Goal: Information Seeking & Learning: Find specific fact

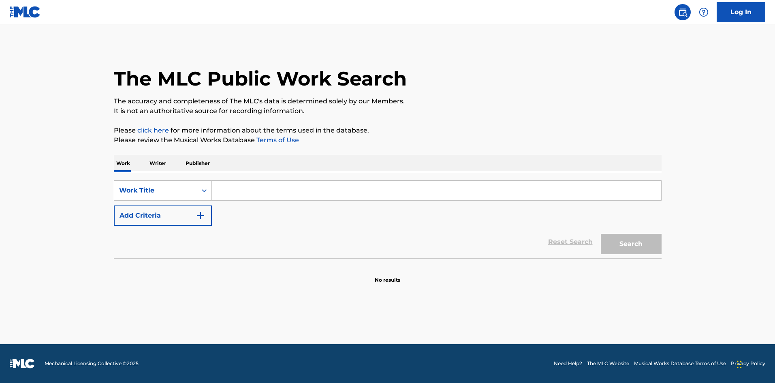
click at [226, 197] on input "Search Form" at bounding box center [436, 190] width 449 height 19
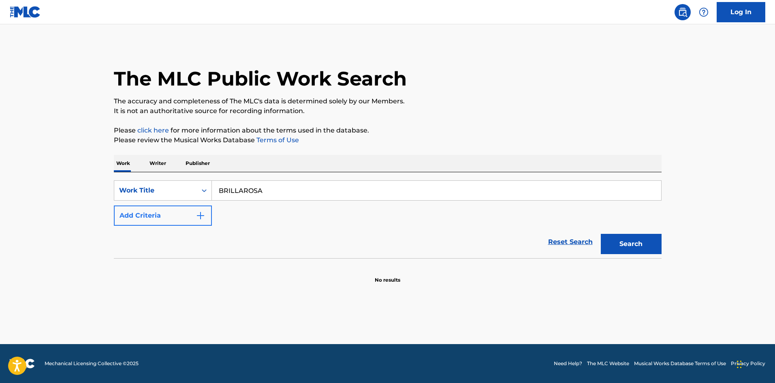
type input "BRILLAROSA"
click at [176, 213] on button "Add Criteria" at bounding box center [163, 215] width 98 height 20
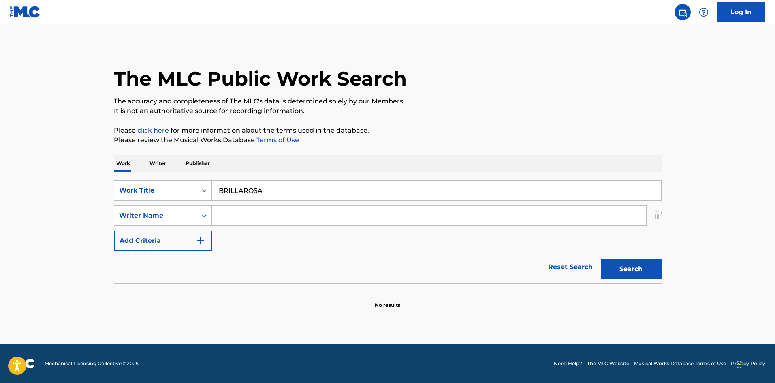
click at [233, 214] on input "Search Form" at bounding box center [429, 215] width 434 height 19
type input "[PERSON_NAME]"
click at [600, 259] on button "Search" at bounding box center [630, 269] width 61 height 20
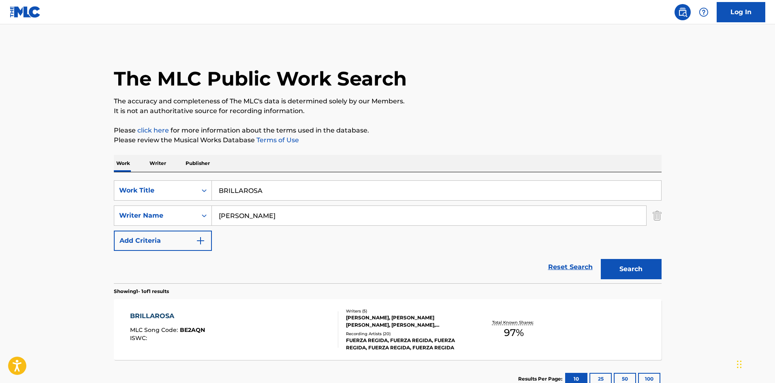
click at [243, 338] on div "BRILLAROSA MLC Song Code : BE2AQN ISWC :" at bounding box center [234, 329] width 208 height 36
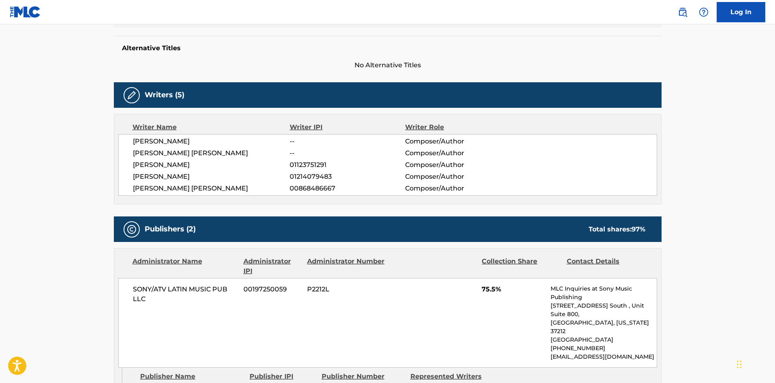
scroll to position [283, 0]
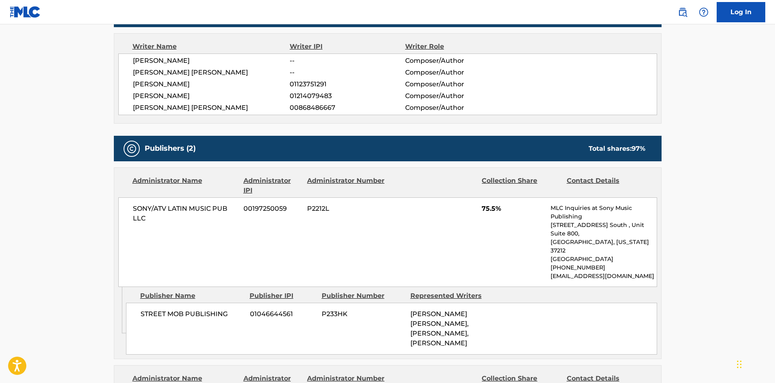
click at [193, 69] on span "[PERSON_NAME] [PERSON_NAME]" at bounding box center [211, 73] width 157 height 10
click at [253, 67] on div "[PERSON_NAME] -- Composer/Author [PERSON_NAME] [PERSON_NAME] -- Composer/Author…" at bounding box center [387, 84] width 539 height 62
drag, startPoint x: 236, startPoint y: 71, endPoint x: 174, endPoint y: 73, distance: 62.8
click at [174, 73] on span "[PERSON_NAME] [PERSON_NAME]" at bounding box center [211, 73] width 157 height 10
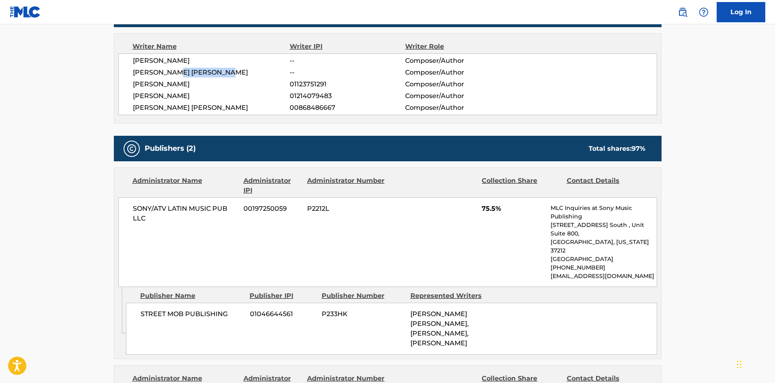
copy span "[PERSON_NAME]"
click at [146, 73] on span "[PERSON_NAME] [PERSON_NAME]" at bounding box center [211, 73] width 157 height 10
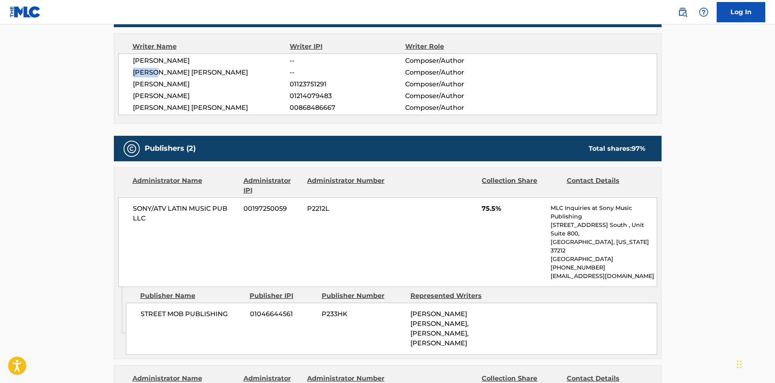
copy span "[DEMOGRAPHIC_DATA]"
click at [162, 72] on span "[PERSON_NAME] [PERSON_NAME]" at bounding box center [211, 73] width 157 height 10
click at [162, 73] on span "[PERSON_NAME] [PERSON_NAME]" at bounding box center [211, 73] width 157 height 10
click at [166, 65] on div "[PERSON_NAME] -- Composer/Author [PERSON_NAME] [PERSON_NAME] -- Composer/Author…" at bounding box center [387, 84] width 539 height 62
click at [166, 65] on span "[PERSON_NAME]" at bounding box center [211, 61] width 157 height 10
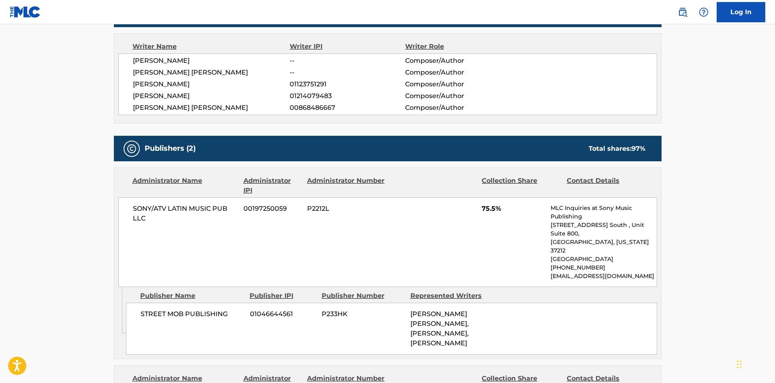
click at [161, 72] on span "[PERSON_NAME] [PERSON_NAME]" at bounding box center [211, 73] width 157 height 10
copy span "[PERSON_NAME]"
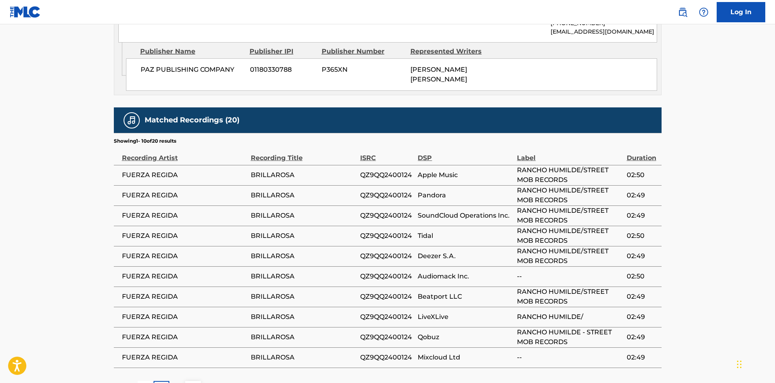
scroll to position [739, 0]
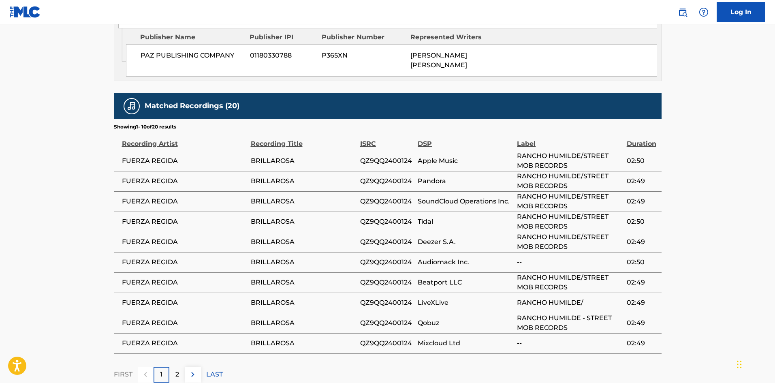
click at [389, 217] on span "QZ9QQ2400124" at bounding box center [387, 222] width 54 height 10
copy span "QZ9QQ2400124"
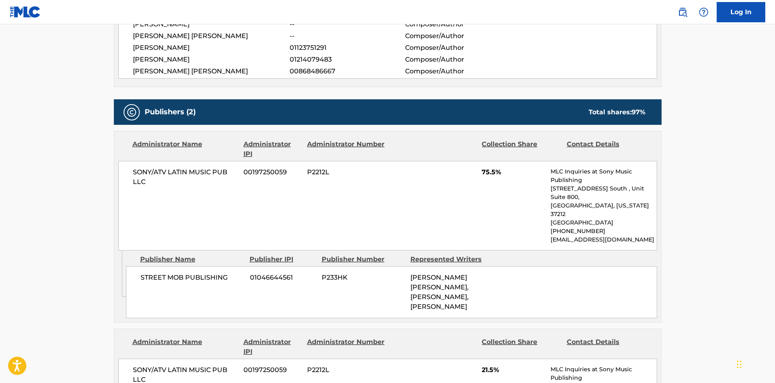
scroll to position [334, 0]
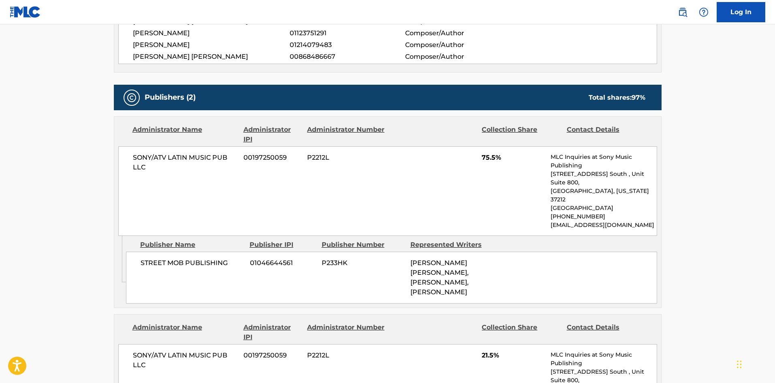
click at [28, 296] on main "< Back to public search results Copy work link BRILLAROSA Work Detail Member Wo…" at bounding box center [387, 245] width 775 height 1110
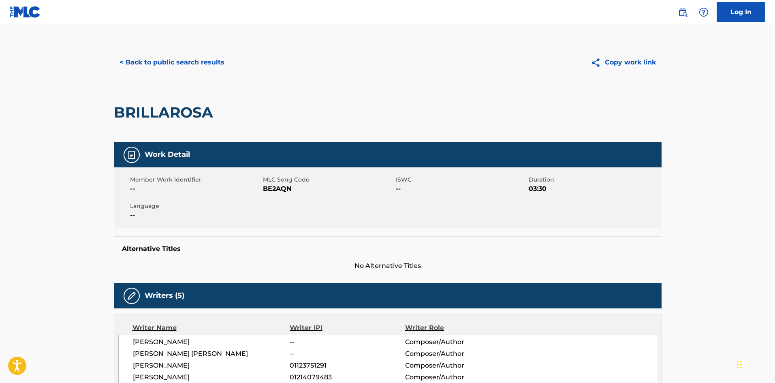
scroll to position [0, 0]
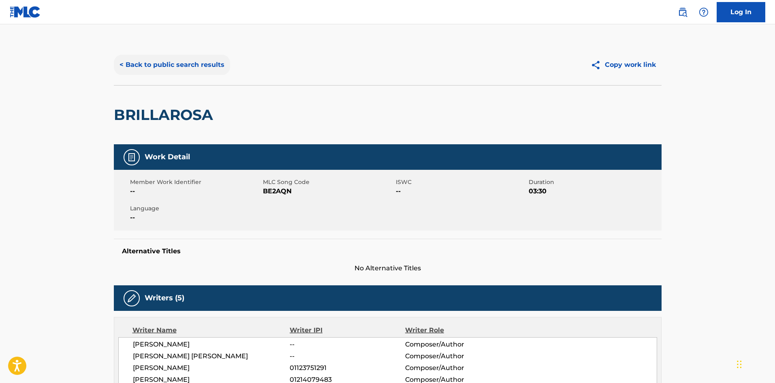
click at [183, 70] on button "< Back to public search results" at bounding box center [172, 65] width 116 height 20
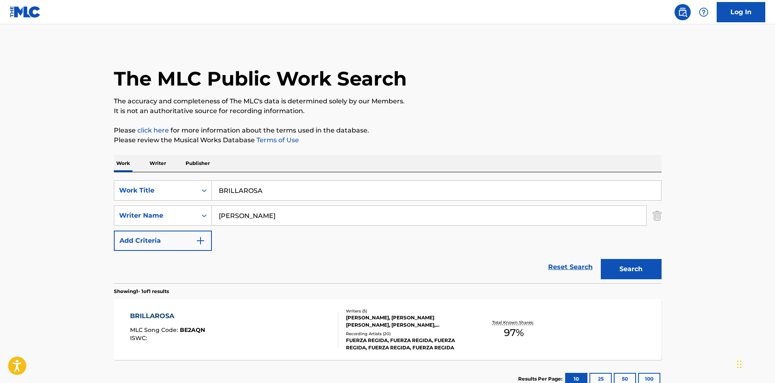
click at [314, 192] on input "BRILLAROSA" at bounding box center [436, 190] width 449 height 19
paste input "PELICULIANDO"
type input "PELICULIANDO"
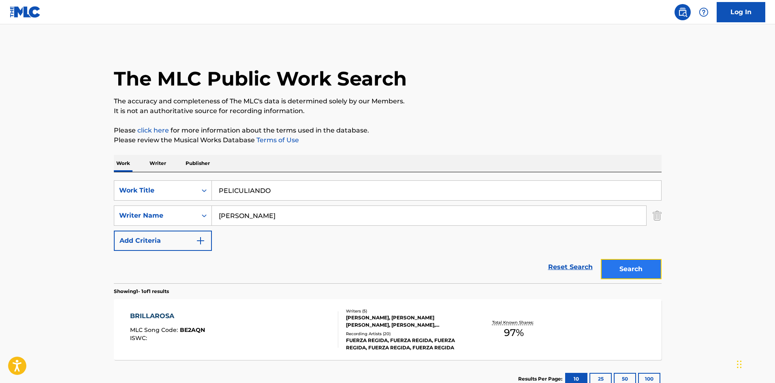
click at [632, 264] on button "Search" at bounding box center [630, 269] width 61 height 20
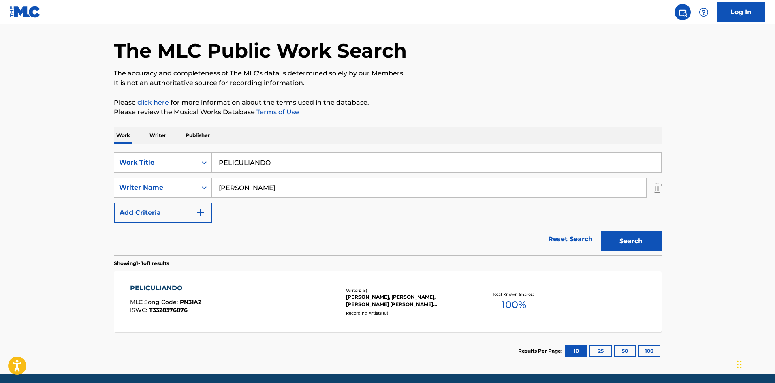
scroll to position [40, 0]
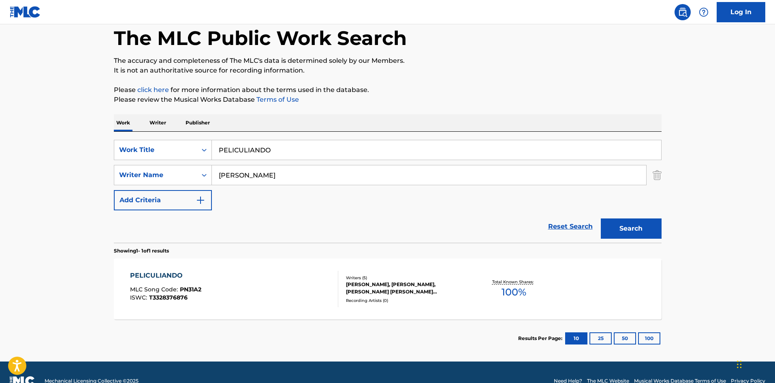
click at [281, 273] on div "PELICULIANDO MLC Song Code : PN31A2 ISWC : T3328376876" at bounding box center [234, 288] width 208 height 36
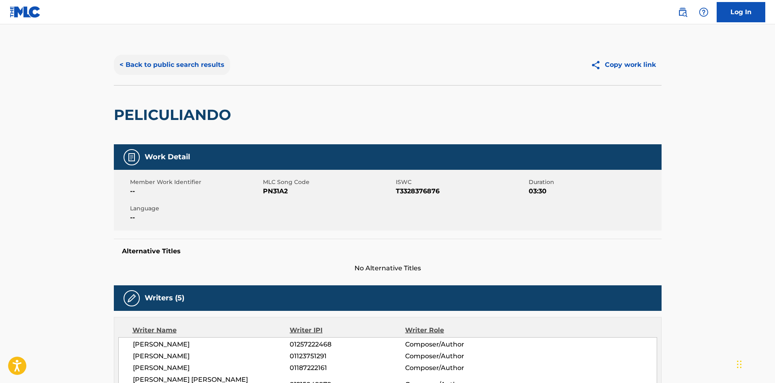
click at [177, 72] on button "< Back to public search results" at bounding box center [172, 65] width 116 height 20
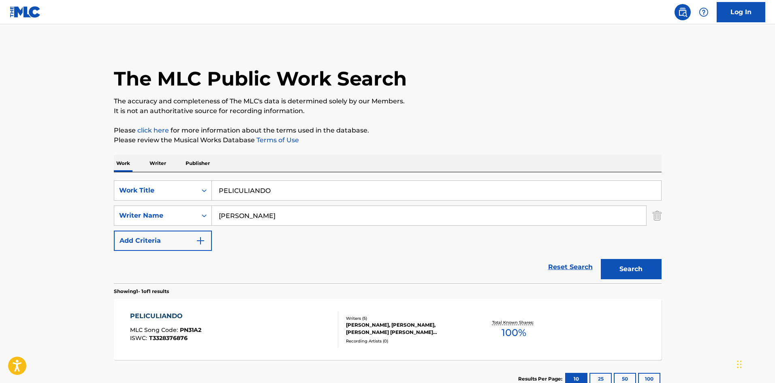
scroll to position [12, 0]
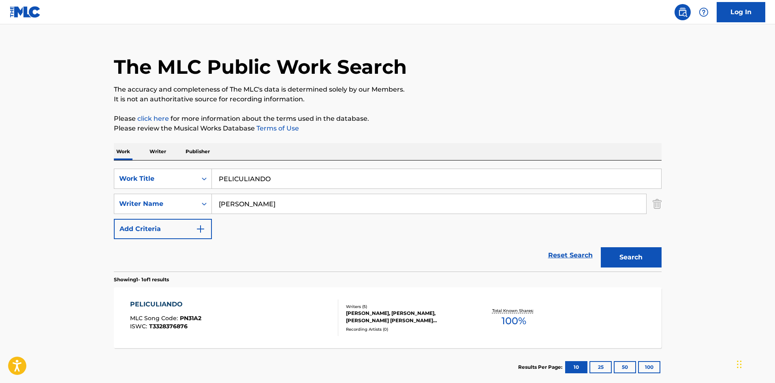
click at [323, 179] on input "PELICULIANDO" at bounding box center [436, 178] width 449 height 19
type input "TU [PERSON_NAME]"
click at [600, 247] on button "Search" at bounding box center [630, 257] width 61 height 20
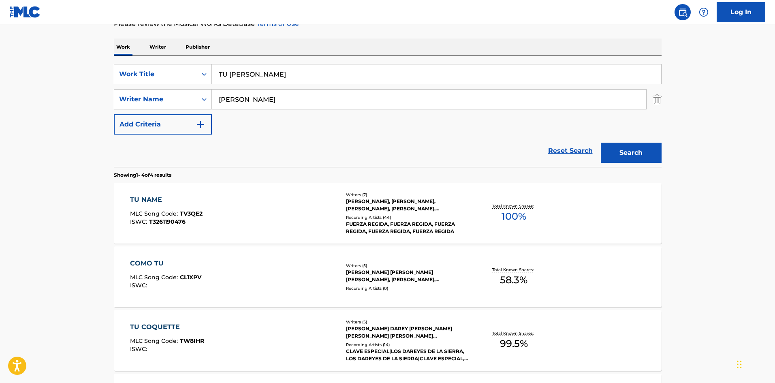
scroll to position [6, 0]
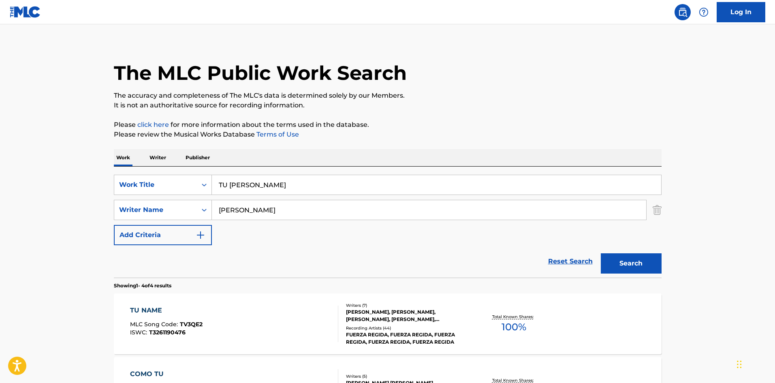
click at [296, 204] on input "[PERSON_NAME]" at bounding box center [429, 209] width 434 height 19
click at [296, 205] on input "[PERSON_NAME]" at bounding box center [429, 209] width 434 height 19
click at [296, 206] on input "[PERSON_NAME]" at bounding box center [429, 209] width 434 height 19
click at [297, 207] on input "[PERSON_NAME]" at bounding box center [429, 209] width 434 height 19
click at [298, 210] on input "[PERSON_NAME]" at bounding box center [429, 209] width 434 height 19
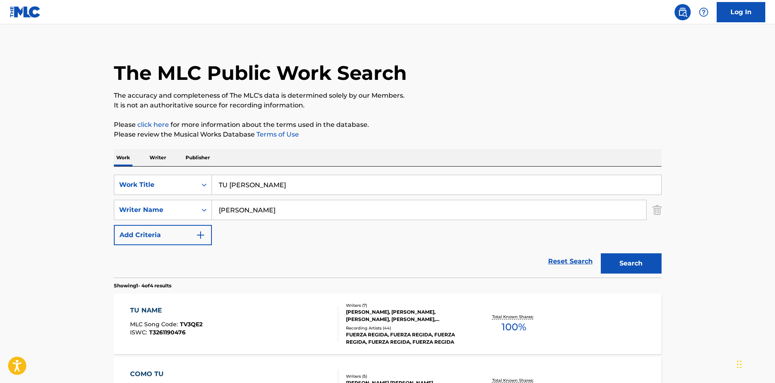
click at [298, 210] on input "[PERSON_NAME]" at bounding box center [429, 209] width 434 height 19
type input "\"
click at [309, 185] on input "TU [PERSON_NAME]" at bounding box center [436, 184] width 449 height 19
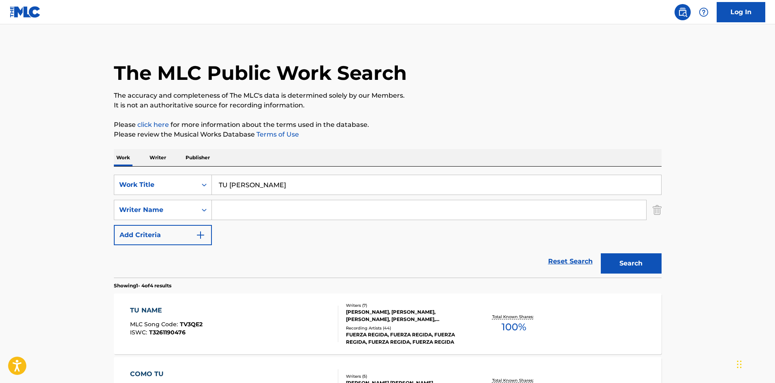
click at [309, 185] on input "TU [PERSON_NAME]" at bounding box center [436, 184] width 449 height 19
paste input "CHOLO 7"
type input "TU [PERSON_NAME]"
click at [322, 209] on input "Search Form" at bounding box center [429, 209] width 434 height 19
click at [600, 253] on button "Search" at bounding box center [630, 263] width 61 height 20
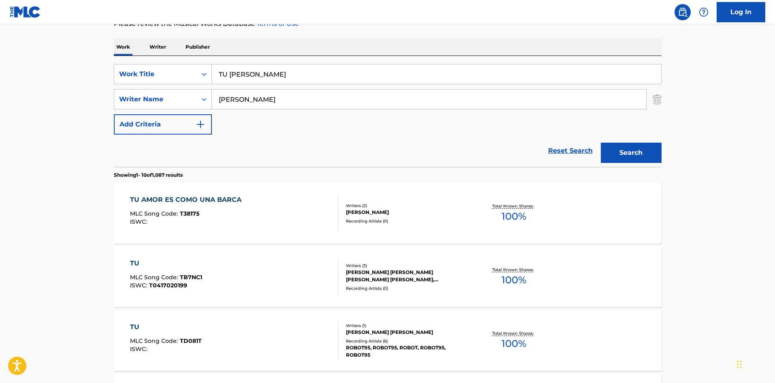
scroll to position [121, 0]
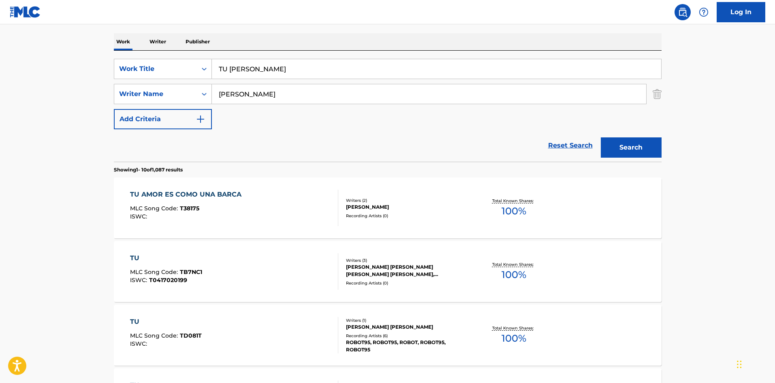
click at [380, 87] on input "[PERSON_NAME]" at bounding box center [429, 93] width 434 height 19
paste input "[PERSON_NAME]"
type input "[PERSON_NAME]"
click at [635, 147] on button "Search" at bounding box center [630, 147] width 61 height 20
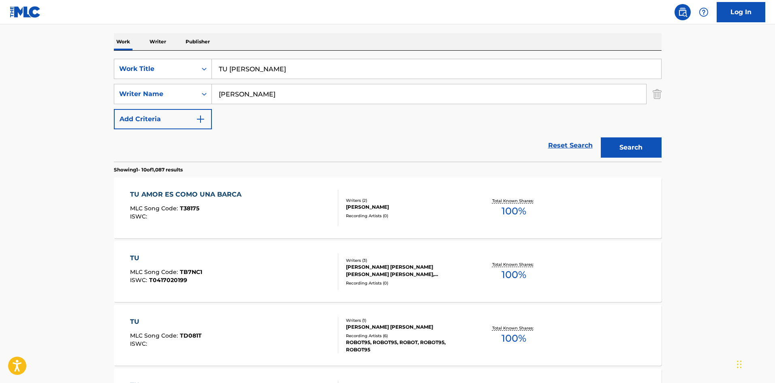
scroll to position [0, 0]
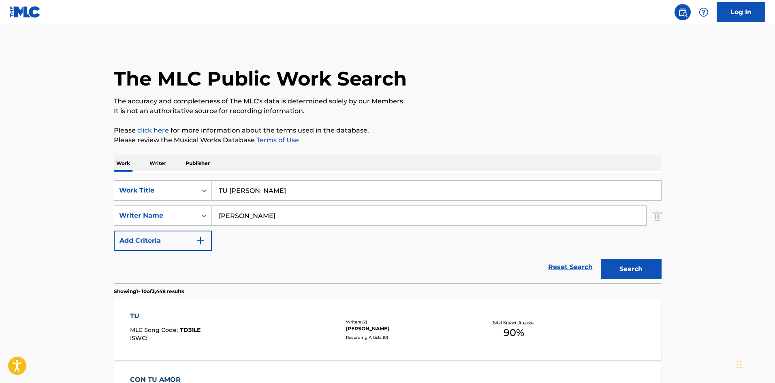
click at [254, 218] on input "[PERSON_NAME]" at bounding box center [429, 215] width 434 height 19
click at [256, 194] on input "TU [PERSON_NAME]" at bounding box center [436, 190] width 449 height 19
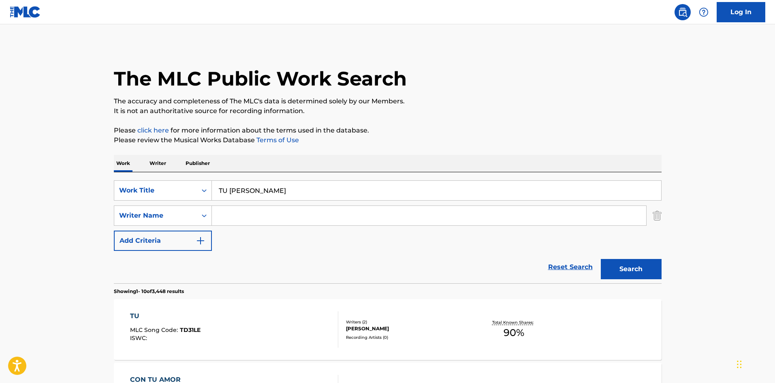
paste input "CHOLO 7"
type input "CHOLO 7"
click at [609, 258] on div "Search" at bounding box center [628, 267] width 65 height 32
click at [610, 263] on button "Search" at bounding box center [630, 269] width 61 height 20
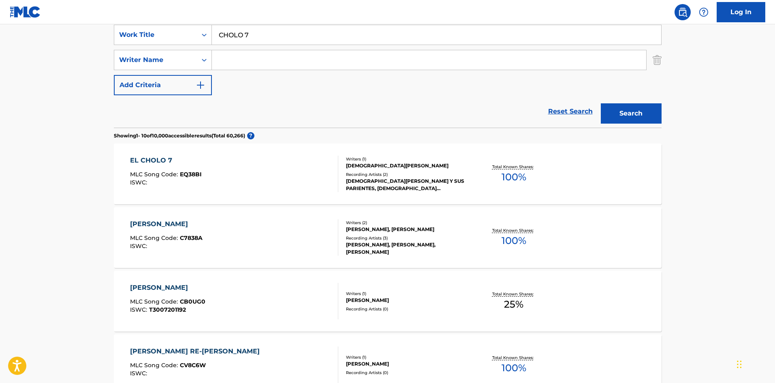
scroll to position [162, 0]
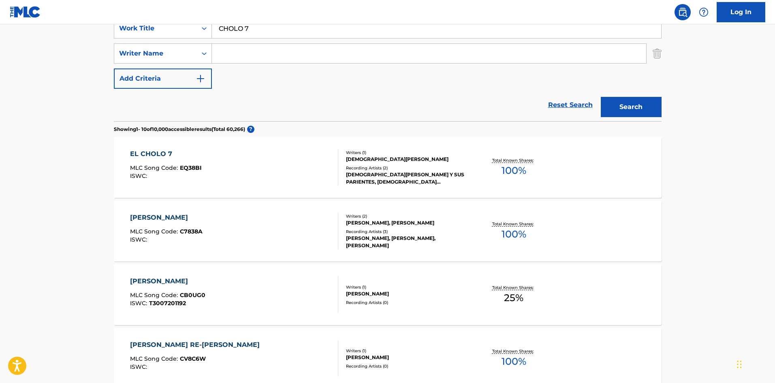
click at [270, 181] on div "EL CHOLO 7 MLC Song Code : EQ38BI ISWC :" at bounding box center [234, 167] width 208 height 36
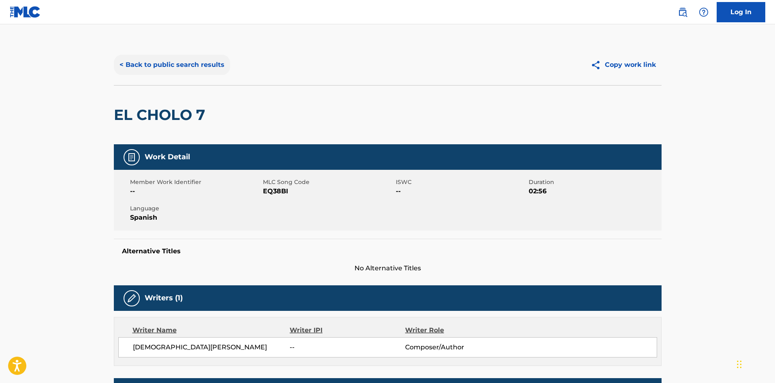
click at [196, 66] on button "< Back to public search results" at bounding box center [172, 65] width 116 height 20
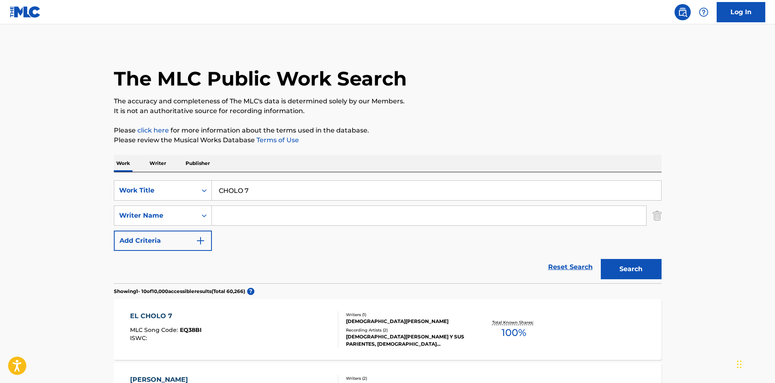
click at [272, 190] on input "CHOLO 7" at bounding box center [436, 190] width 449 height 19
paste input "SIETE"
type input "CHOLO SIETE"
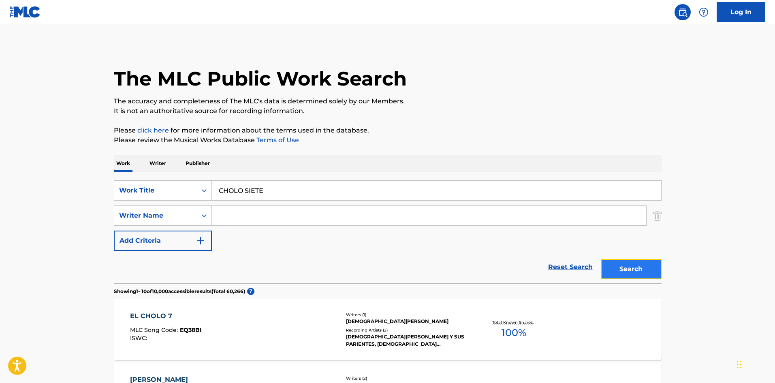
click at [629, 262] on button "Search" at bounding box center [630, 269] width 61 height 20
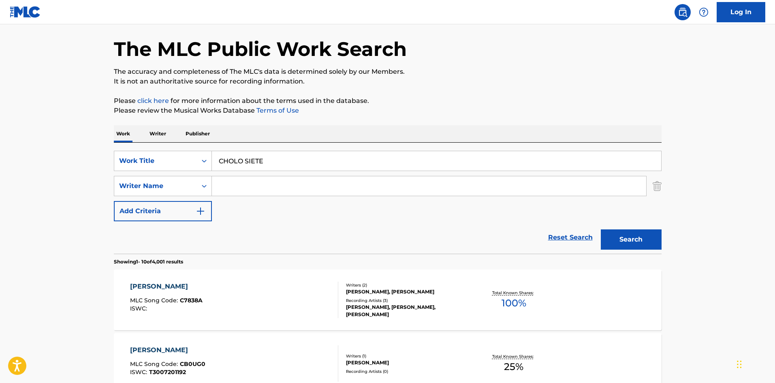
scroll to position [81, 0]
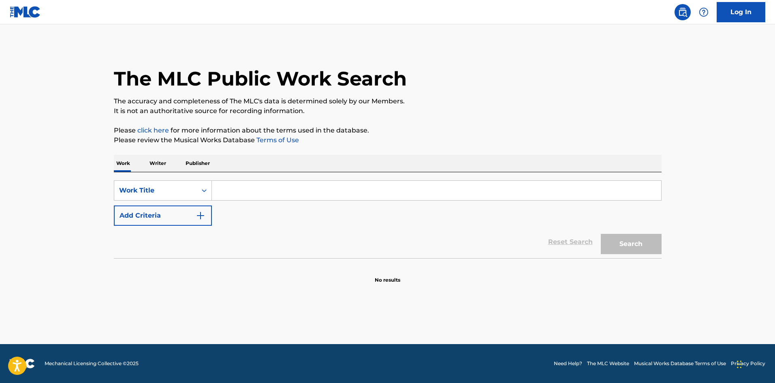
click at [300, 187] on input "Search Form" at bounding box center [436, 190] width 449 height 19
type input "CHOLO 7"
click at [600, 234] on button "Search" at bounding box center [630, 244] width 61 height 20
click at [236, 186] on input "Search Form" at bounding box center [436, 190] width 449 height 19
paste input "LAST ONE TO KNOW"
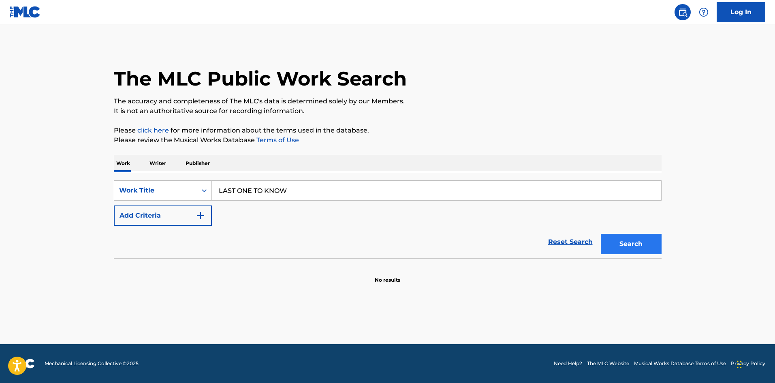
type input "LAST ONE TO KNOW"
click at [617, 239] on button "Search" at bounding box center [630, 244] width 61 height 20
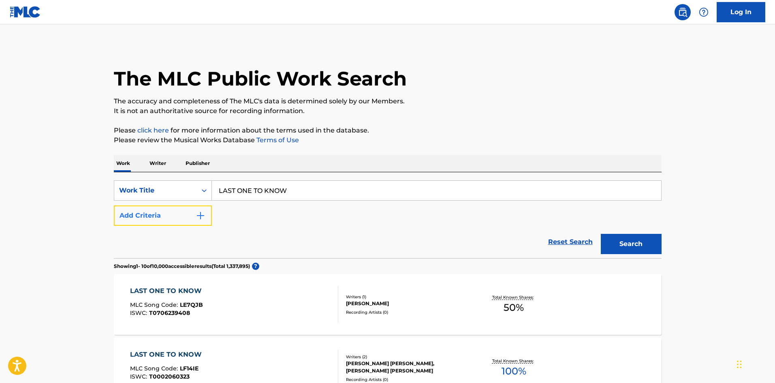
click at [187, 216] on button "Add Criteria" at bounding box center [163, 215] width 98 height 20
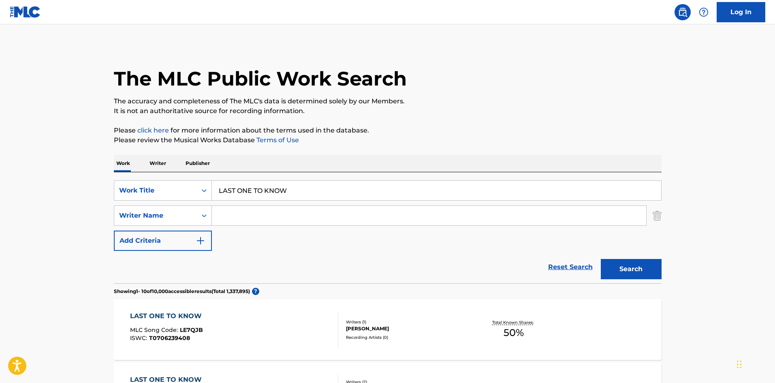
click at [230, 216] on input "Search Form" at bounding box center [429, 215] width 434 height 19
type input "[PERSON_NAME]"
click at [600, 259] on button "Search" at bounding box center [630, 269] width 61 height 20
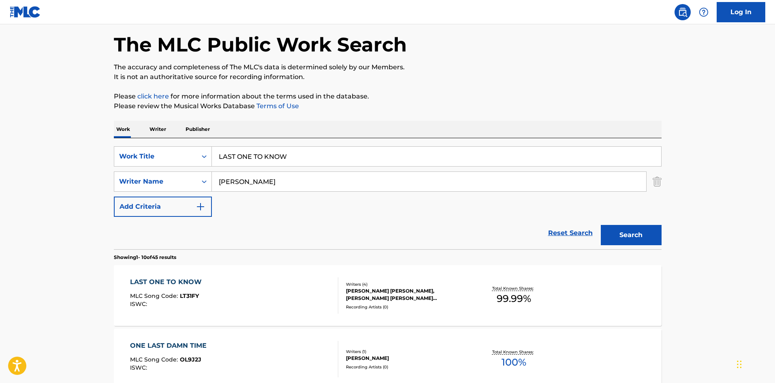
scroll to position [81, 0]
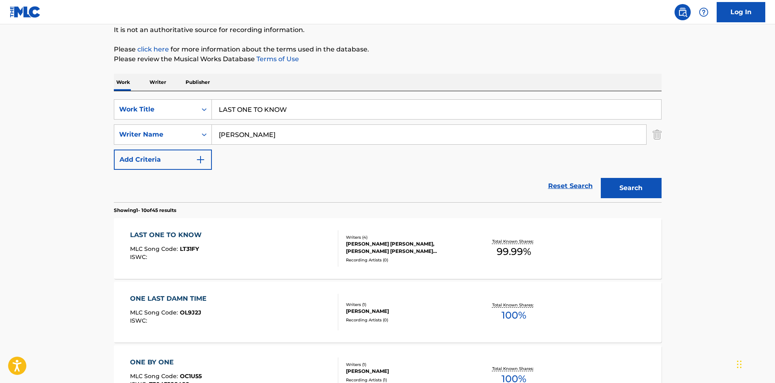
click at [274, 254] on div "LAST ONE TO KNOW MLC Song Code : LT31FY ISWC :" at bounding box center [234, 248] width 208 height 36
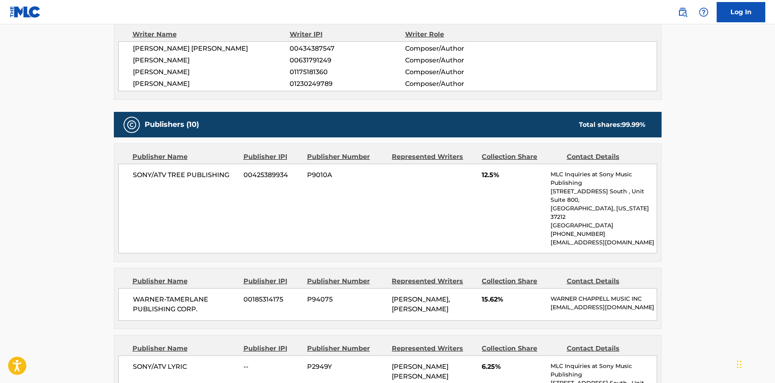
scroll to position [317, 0]
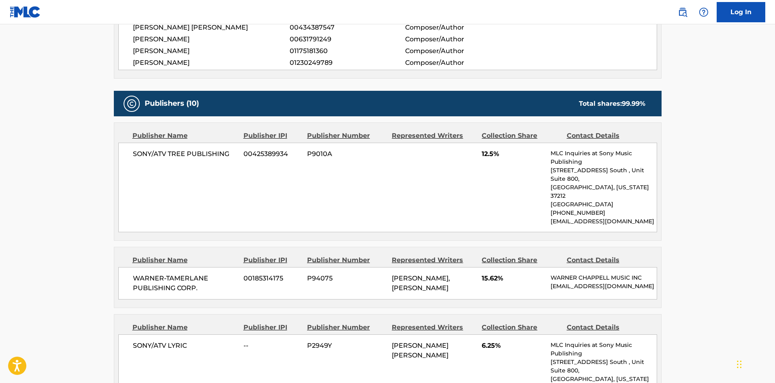
click at [388, 186] on div "SONY/ATV TREE PUBLISHING 00425389934 P9010A 12.5% MLC Inquiries at Sony Music P…" at bounding box center [387, 187] width 539 height 89
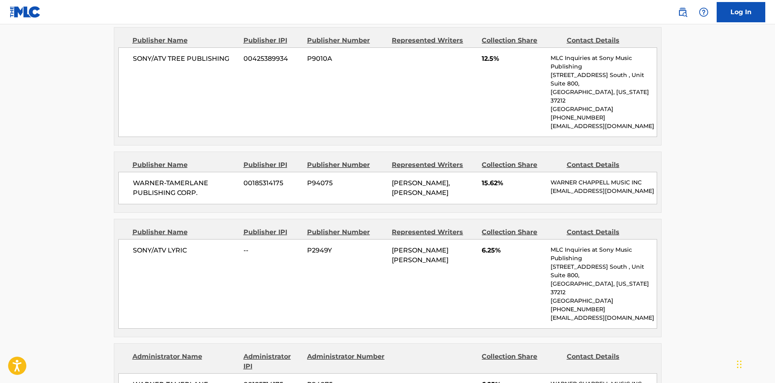
scroll to position [398, 0]
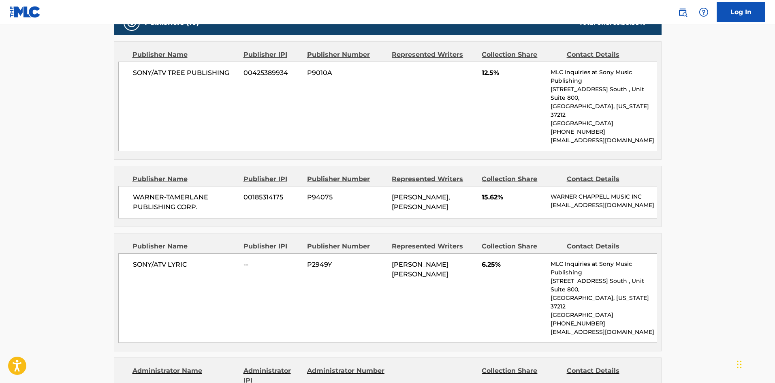
click at [196, 71] on span "SONY/ATV TREE PUBLISHING" at bounding box center [185, 73] width 105 height 10
copy div "SONY/ATV TREE PUBLISHING"
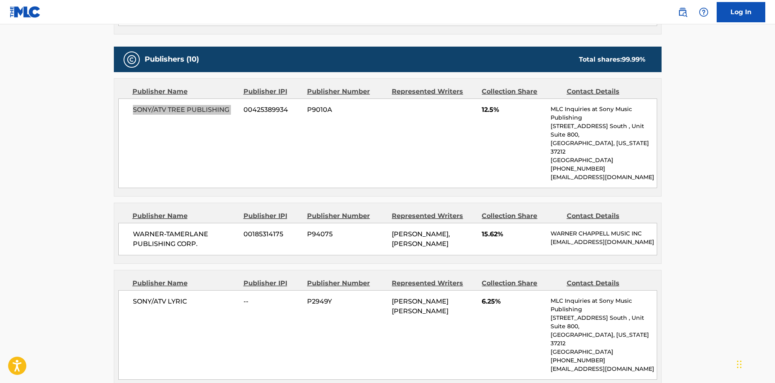
scroll to position [357, 0]
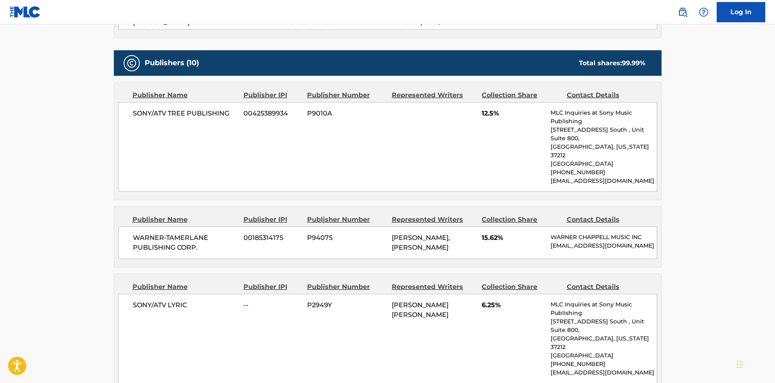
click at [323, 142] on div "SONY/ATV TREE PUBLISHING 00425389934 P9010A 12.5% MLC Inquiries at Sony Music P…" at bounding box center [387, 146] width 539 height 89
drag, startPoint x: 387, startPoint y: 112, endPoint x: 397, endPoint y: 102, distance: 14.0
click at [387, 112] on div "SONY/ATV TREE PUBLISHING 00425389934 P9010A 12.5% MLC Inquiries at Sony Music P…" at bounding box center [387, 146] width 539 height 89
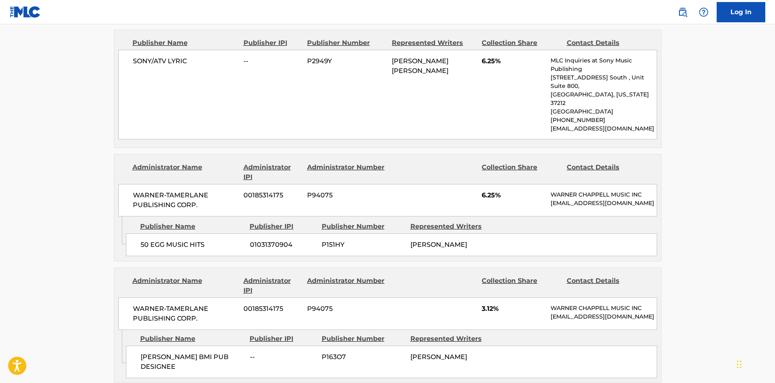
scroll to position [621, 0]
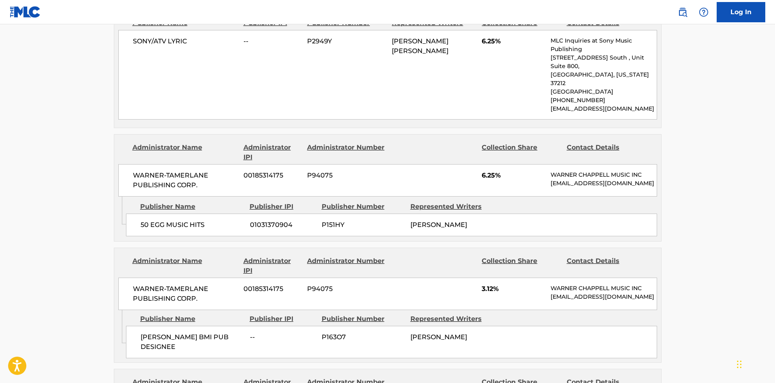
click at [379, 164] on div "WARNER-TAMERLANE PUBLISHING CORP. 00185314175 P94075 6.25% WARNER CHAPPELL MUSI…" at bounding box center [387, 180] width 539 height 32
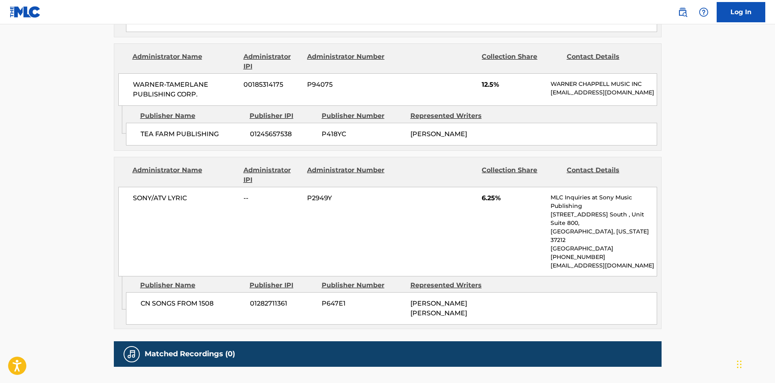
scroll to position [1410, 0]
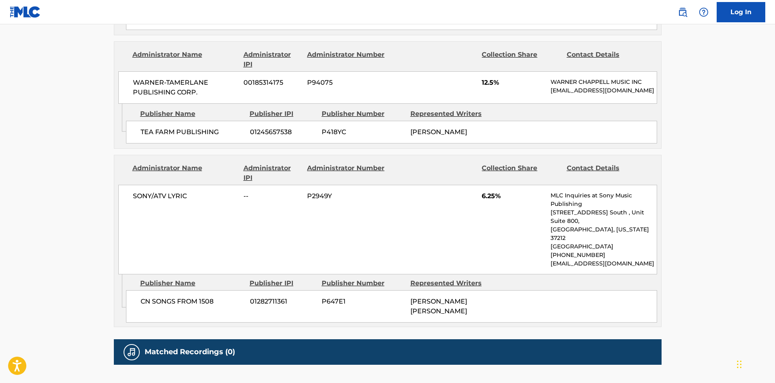
click at [351, 215] on div "SONY/ATV LYRIC -- P2949Y 6.25% MLC Inquiries at Sony Music Publishing 1005 17th…" at bounding box center [387, 229] width 539 height 89
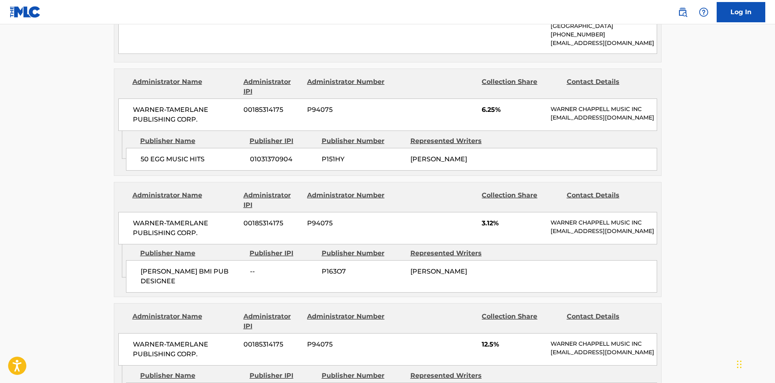
scroll to position [681, 0]
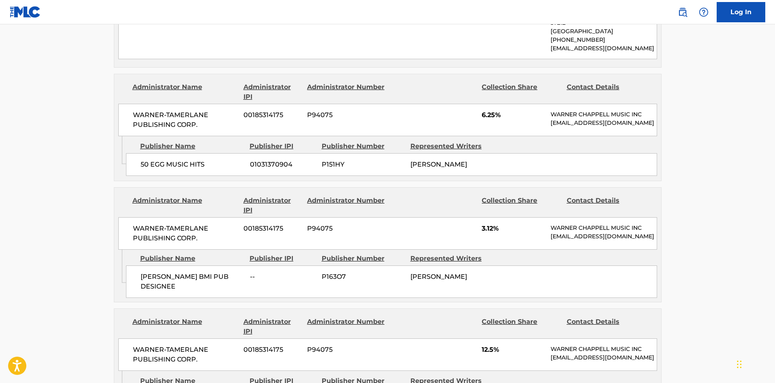
click at [401, 253] on div "Publisher Number" at bounding box center [362, 258] width 83 height 10
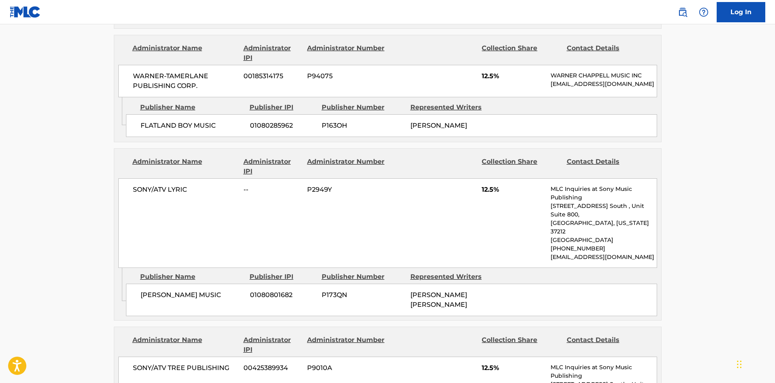
scroll to position [924, 0]
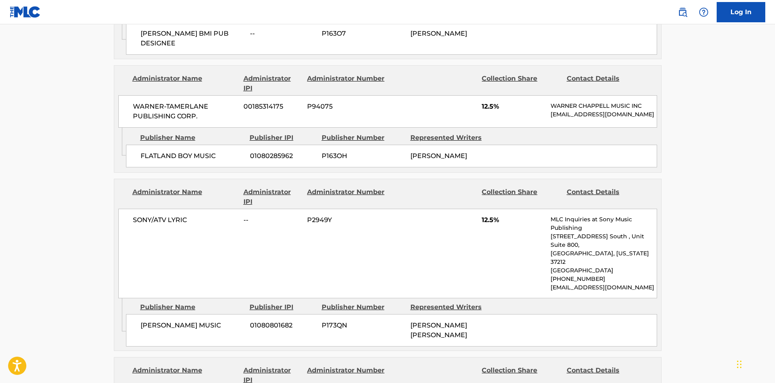
click at [592, 136] on div "Publisher Name Publisher IPI Publisher Number Represented Writers" at bounding box center [391, 138] width 531 height 10
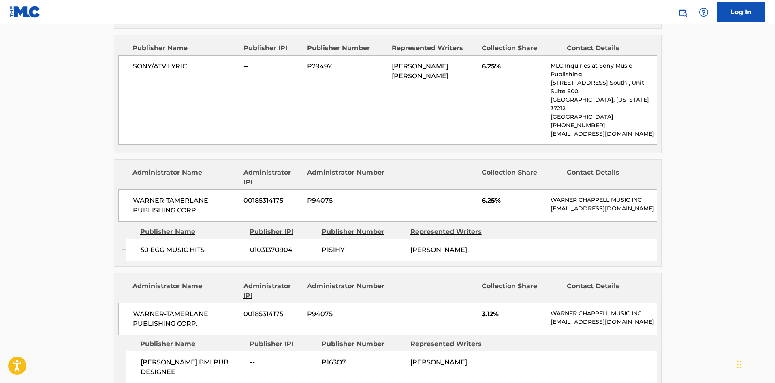
scroll to position [600, 0]
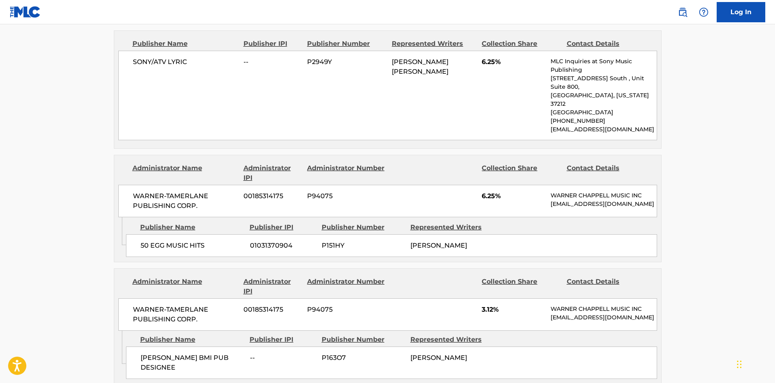
click at [170, 241] on span "50 EGG MUSIC HITS" at bounding box center [191, 246] width 103 height 10
copy div "50 EGG MUSIC HITS"
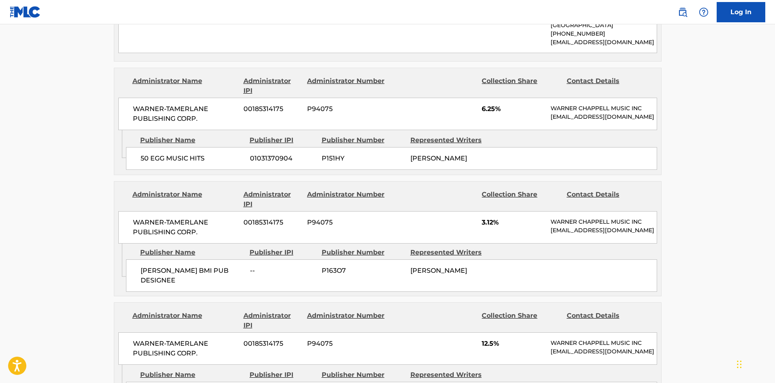
scroll to position [838, 0]
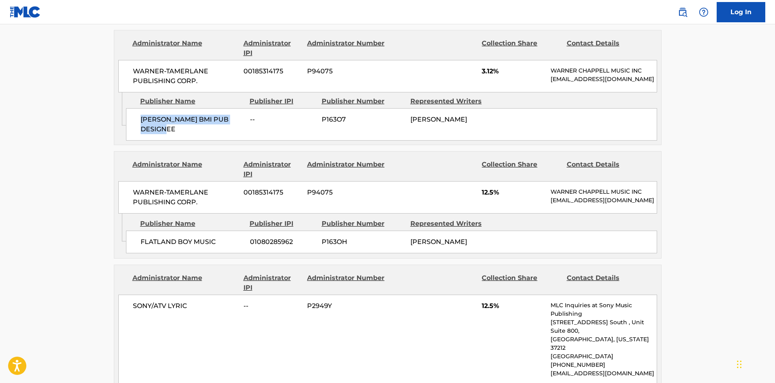
drag, startPoint x: 176, startPoint y: 118, endPoint x: 143, endPoint y: 109, distance: 35.0
click at [143, 115] on span "RILEY GREEN BMI PUB DESIGNEE" at bounding box center [191, 124] width 103 height 19
copy span "RILEY GREEN BMI PUB DESIGNEE"
click at [398, 181] on div "WARNER-TAMERLANE PUBLISHING CORP. 00185314175 P94075 12.5% WARNER CHAPPELL MUSI…" at bounding box center [387, 197] width 539 height 32
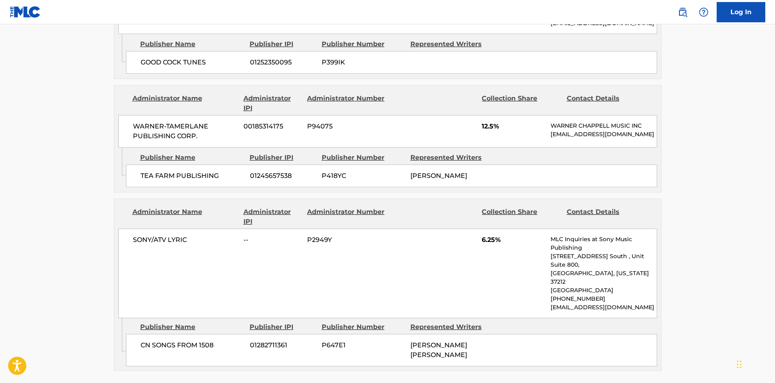
scroll to position [1369, 0]
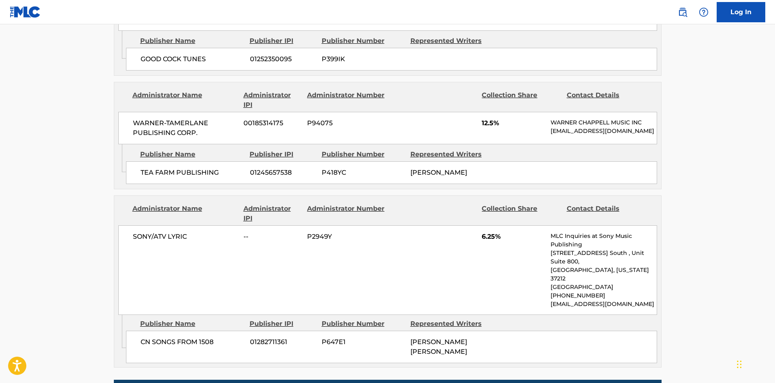
click at [179, 337] on span "CN SONGS FROM 1508" at bounding box center [191, 342] width 103 height 10
drag, startPoint x: 179, startPoint y: 292, endPoint x: 508, endPoint y: 204, distance: 341.2
click at [508, 232] on span "6.25%" at bounding box center [512, 237] width 63 height 10
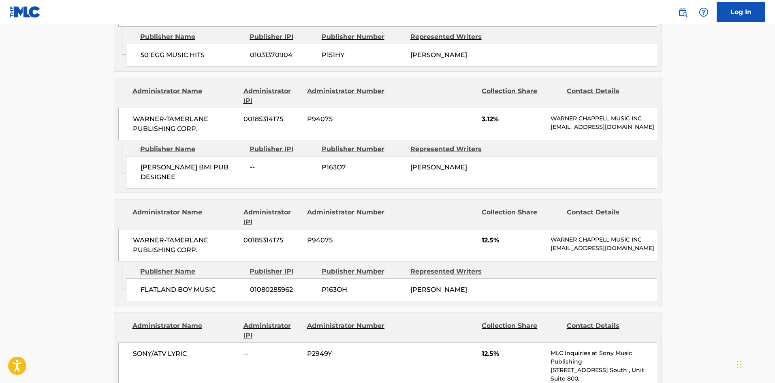
scroll to position [802, 0]
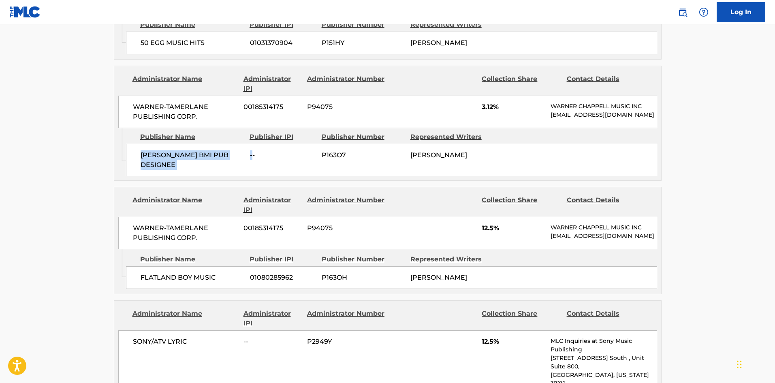
drag, startPoint x: 165, startPoint y: 139, endPoint x: 253, endPoint y: 155, distance: 89.3
click at [253, 155] on div "RILEY GREEN BMI PUB DESIGNEE -- P163O7 ERIK DYLAN ANDERSON" at bounding box center [391, 160] width 531 height 32
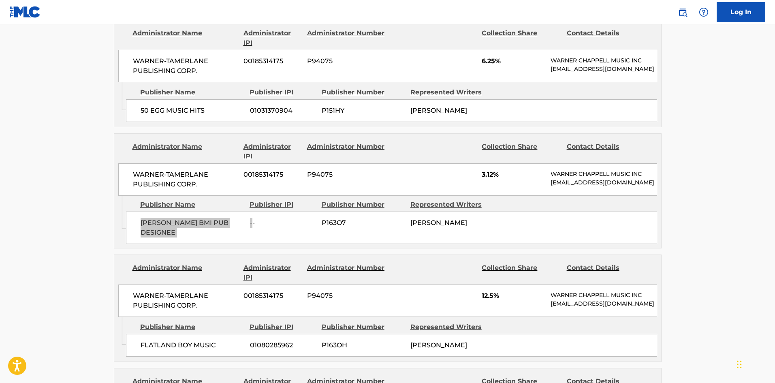
scroll to position [722, 0]
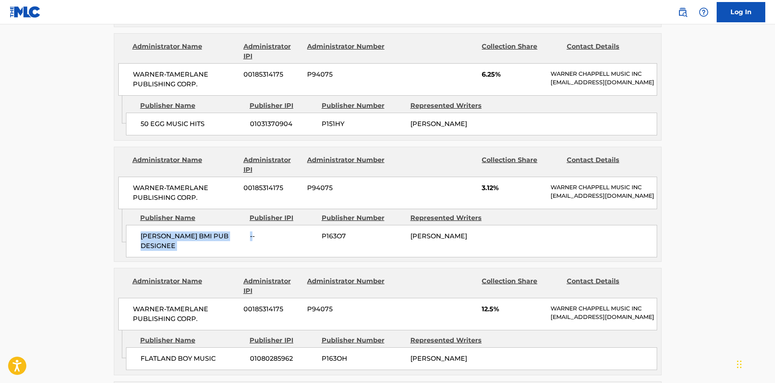
click at [182, 231] on span "RILEY GREEN BMI PUB DESIGNEE" at bounding box center [191, 240] width 103 height 19
